Goal: Entertainment & Leisure: Consume media (video, audio)

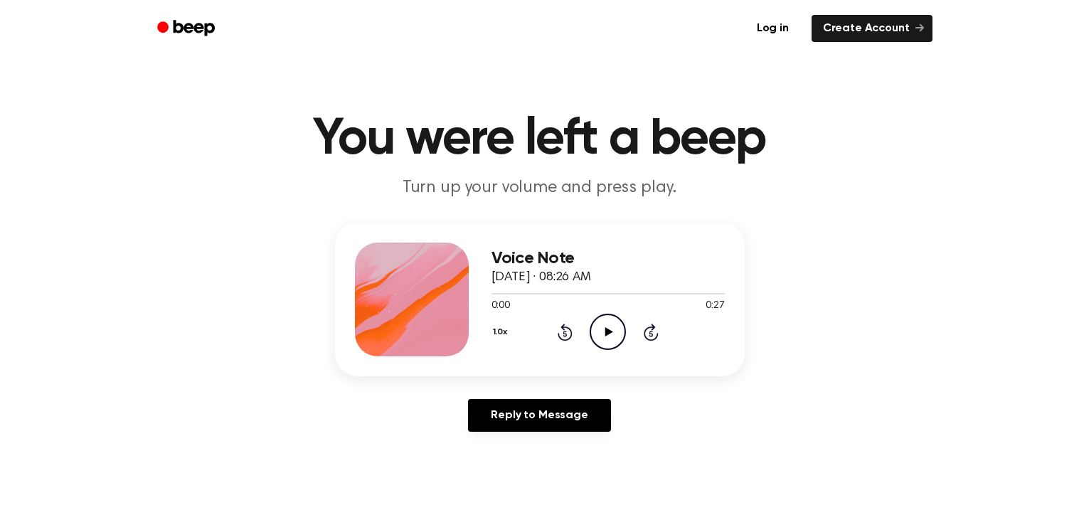
click at [609, 330] on icon at bounding box center [609, 331] width 8 height 9
click at [603, 326] on icon "Play Audio" at bounding box center [607, 332] width 36 height 36
click at [594, 293] on div at bounding box center [607, 293] width 233 height 1
click at [610, 339] on icon "Play Audio" at bounding box center [607, 332] width 36 height 36
click at [605, 289] on div at bounding box center [607, 292] width 233 height 11
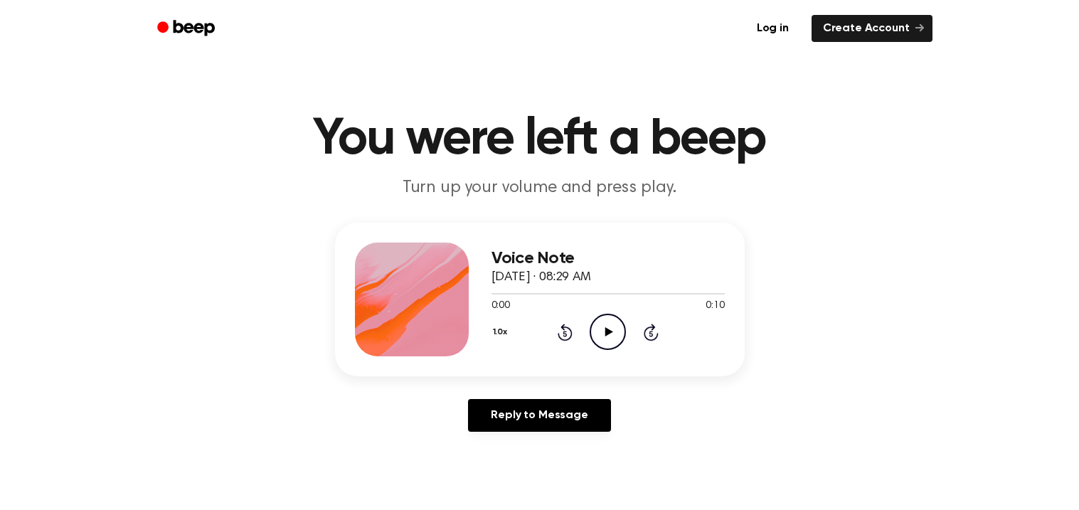
click at [603, 326] on icon "Play Audio" at bounding box center [607, 332] width 36 height 36
click at [502, 289] on div at bounding box center [607, 292] width 233 height 11
click at [602, 334] on icon "Play Audio" at bounding box center [607, 332] width 36 height 36
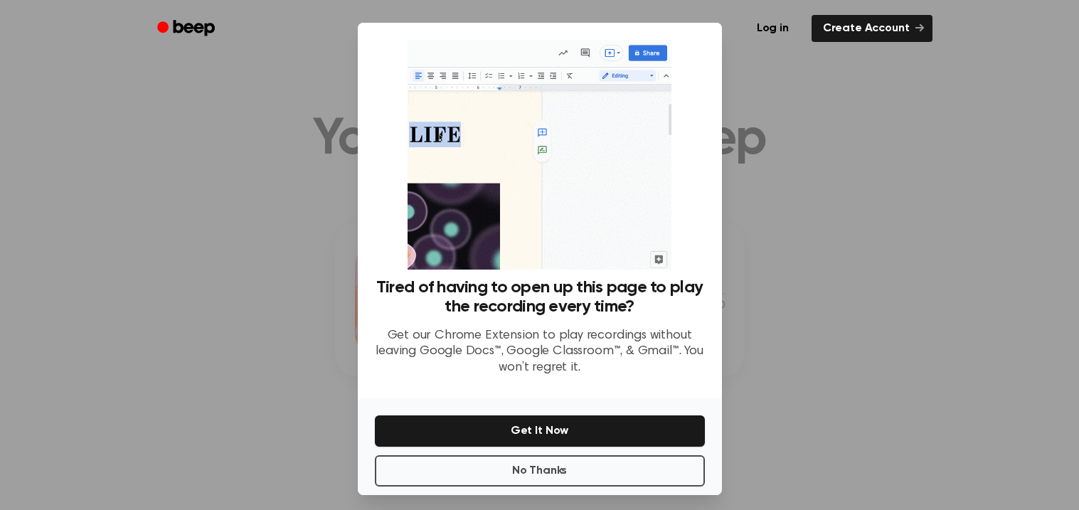
click at [809, 324] on div at bounding box center [539, 255] width 1079 height 510
click at [525, 462] on button "No Thanks" at bounding box center [540, 470] width 330 height 31
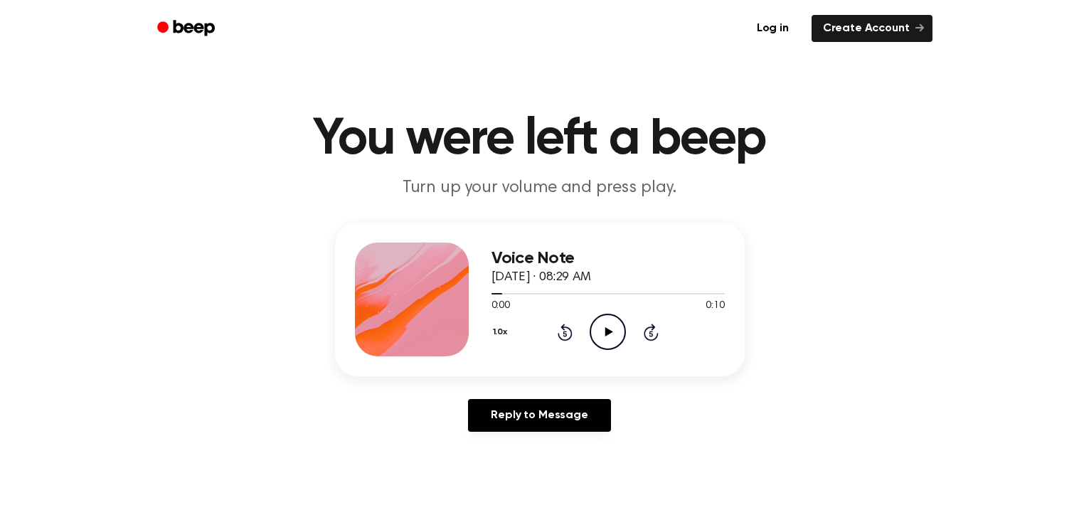
click at [604, 331] on icon "Play Audio" at bounding box center [607, 332] width 36 height 36
click at [615, 290] on div at bounding box center [607, 292] width 233 height 11
click at [616, 324] on icon "Play Audio" at bounding box center [607, 332] width 36 height 36
click at [620, 335] on icon "Play Audio" at bounding box center [607, 332] width 36 height 36
click at [503, 293] on div at bounding box center [607, 293] width 233 height 1
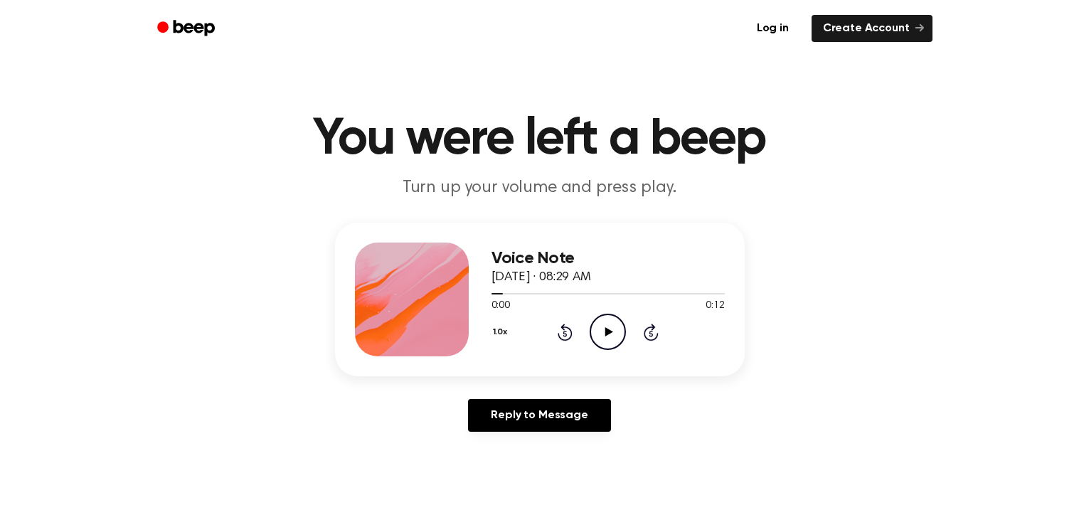
click at [609, 338] on icon "Play Audio" at bounding box center [607, 332] width 36 height 36
click at [579, 290] on div at bounding box center [607, 292] width 233 height 11
click at [607, 328] on icon "Play Audio" at bounding box center [607, 332] width 36 height 36
click at [618, 329] on icon "Play Audio" at bounding box center [607, 332] width 36 height 36
click at [599, 323] on icon "Play Audio" at bounding box center [607, 332] width 36 height 36
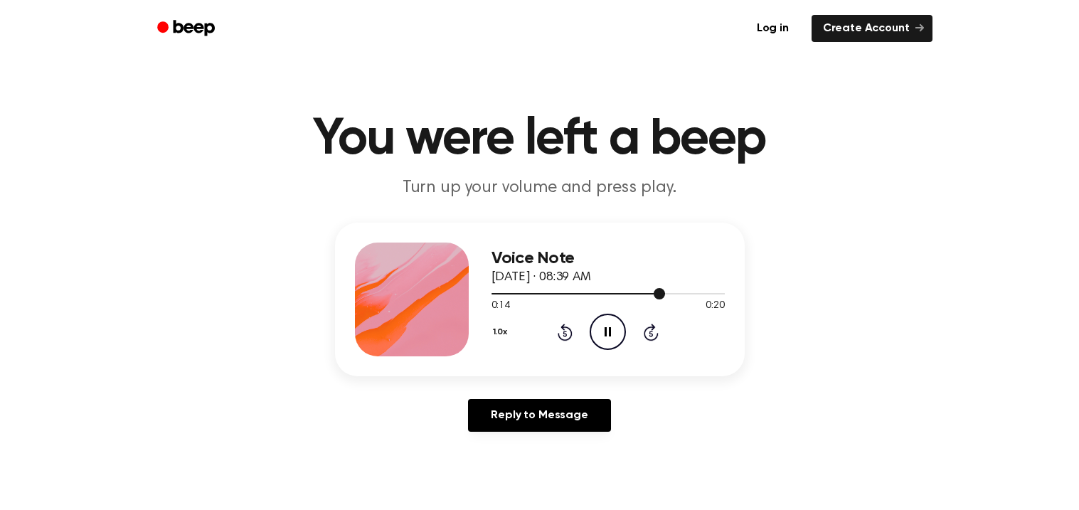
click at [503, 288] on div at bounding box center [607, 292] width 233 height 11
click at [605, 321] on icon "Play Audio" at bounding box center [607, 332] width 36 height 36
click at [607, 324] on icon "Pause Audio" at bounding box center [607, 332] width 36 height 36
click at [607, 324] on icon "Play Audio" at bounding box center [607, 332] width 36 height 36
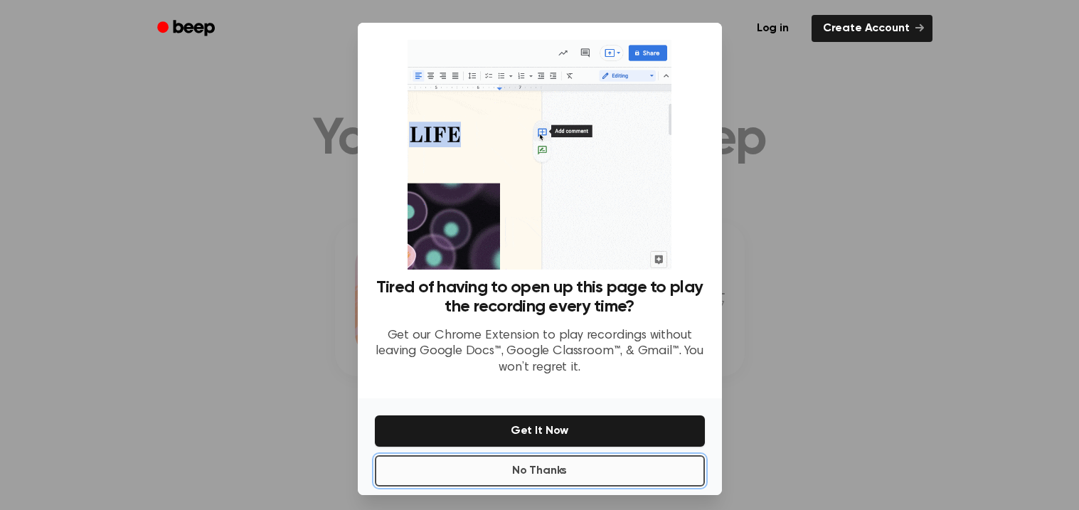
click at [653, 468] on button "No Thanks" at bounding box center [540, 470] width 330 height 31
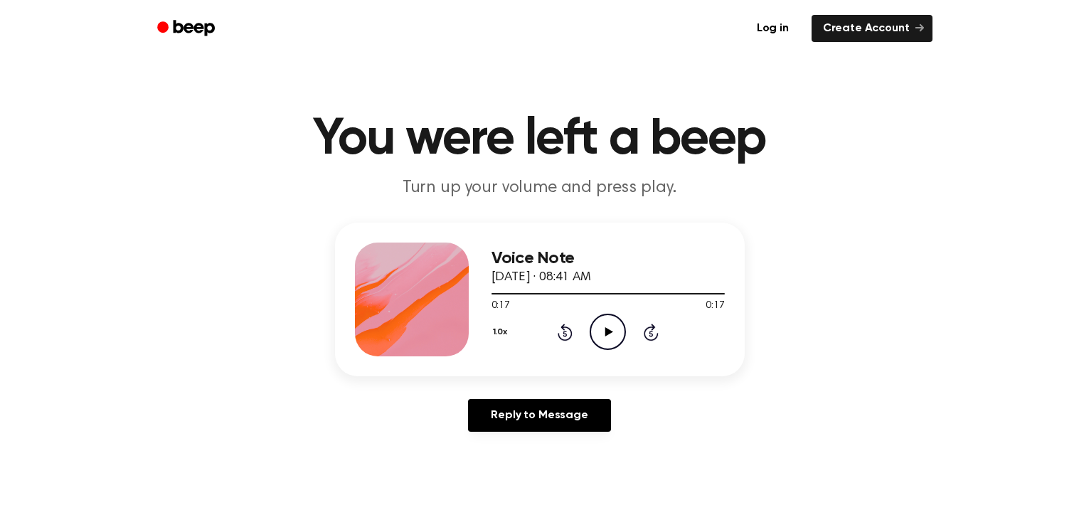
click at [568, 329] on icon at bounding box center [564, 332] width 15 height 17
click at [567, 328] on icon at bounding box center [564, 332] width 15 height 17
click at [566, 327] on icon at bounding box center [564, 332] width 15 height 17
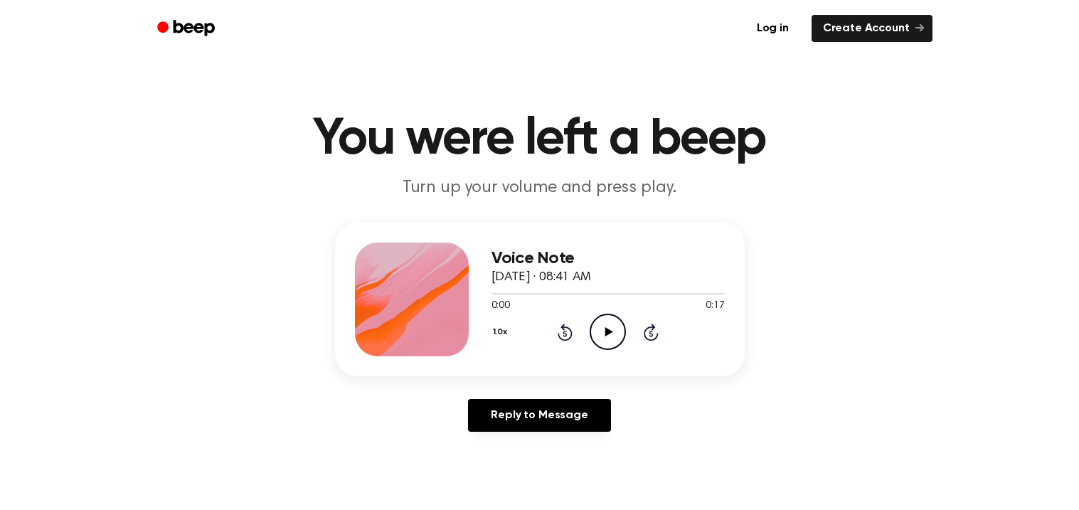
click at [601, 329] on icon "Play Audio" at bounding box center [607, 332] width 36 height 36
click at [614, 325] on icon "Play Audio" at bounding box center [607, 332] width 36 height 36
click at [611, 327] on icon "Play Audio" at bounding box center [607, 332] width 36 height 36
click at [606, 328] on icon at bounding box center [609, 331] width 8 height 9
click at [605, 291] on div at bounding box center [607, 292] width 233 height 11
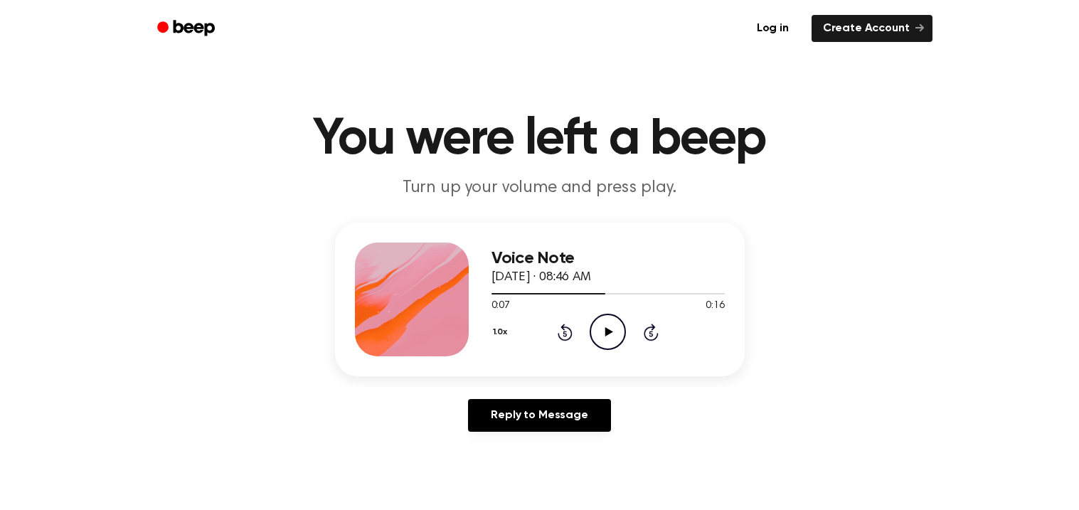
click at [614, 314] on circle at bounding box center [607, 331] width 35 height 35
click at [606, 316] on icon "Play Audio" at bounding box center [607, 332] width 36 height 36
click at [603, 326] on icon "Play Audio" at bounding box center [607, 332] width 36 height 36
